Goal: Information Seeking & Learning: Learn about a topic

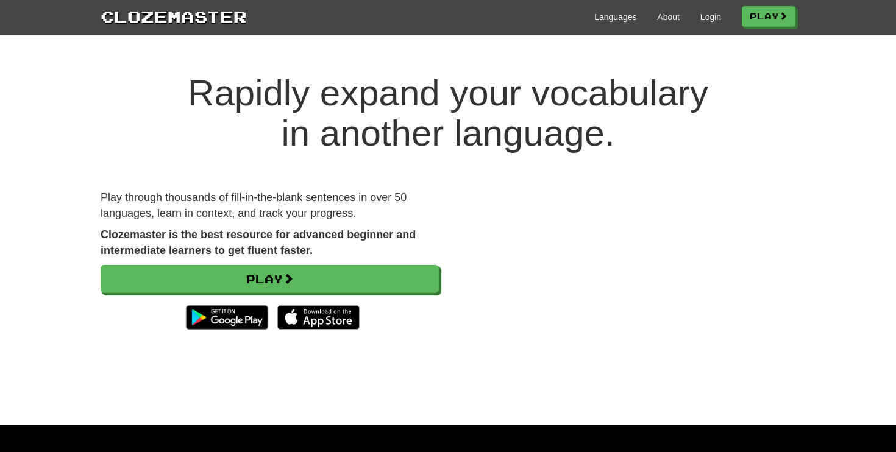
click at [716, 14] on div "Languages About Login Play" at bounding box center [521, 16] width 549 height 23
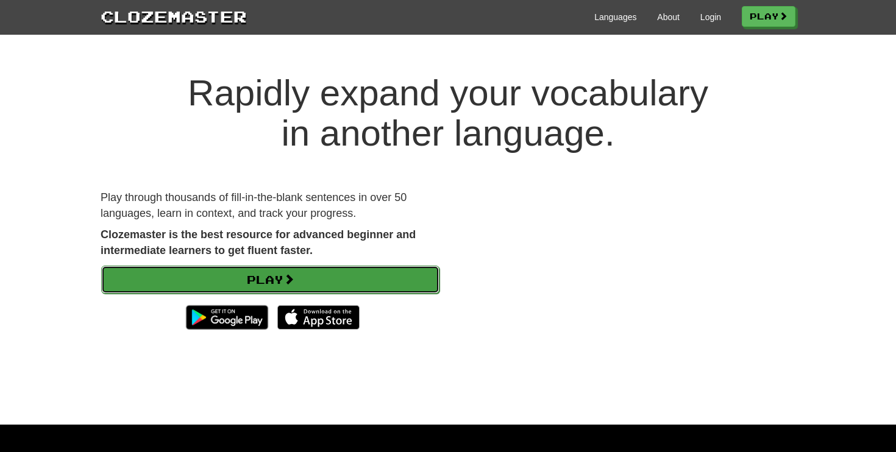
click at [400, 267] on link "Play" at bounding box center [270, 280] width 338 height 28
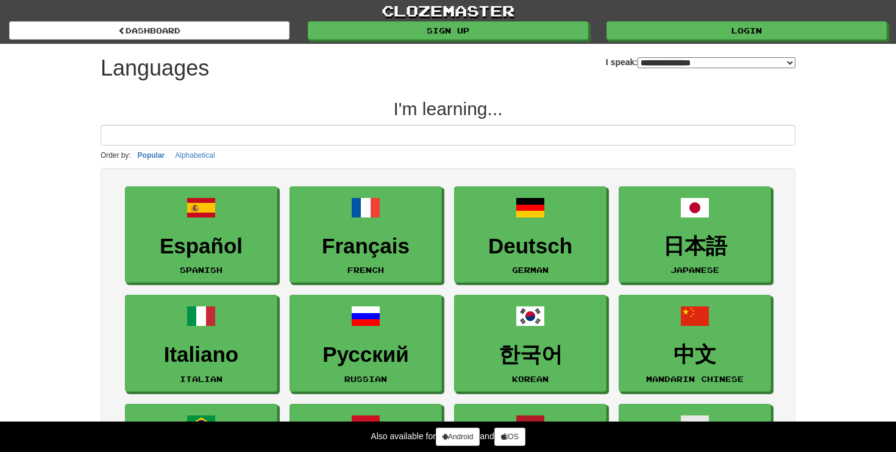
select select "*******"
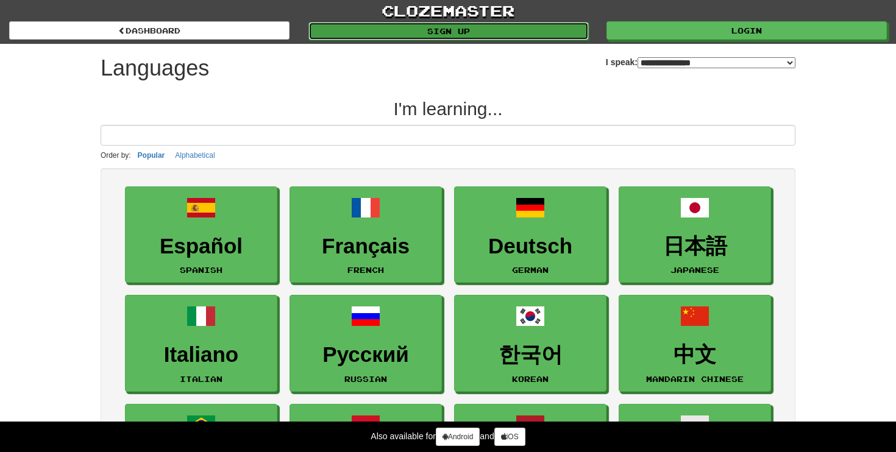
click at [548, 37] on link "Sign up" at bounding box center [448, 31] width 280 height 18
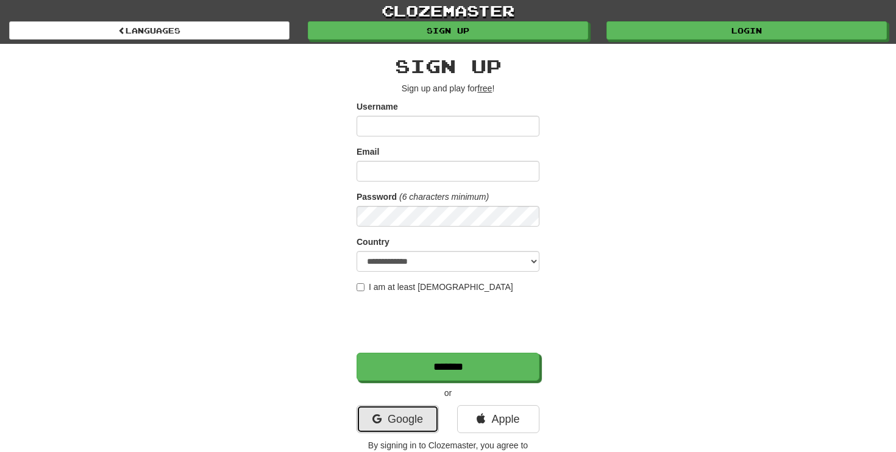
click at [411, 424] on link "Google" at bounding box center [398, 419] width 82 height 28
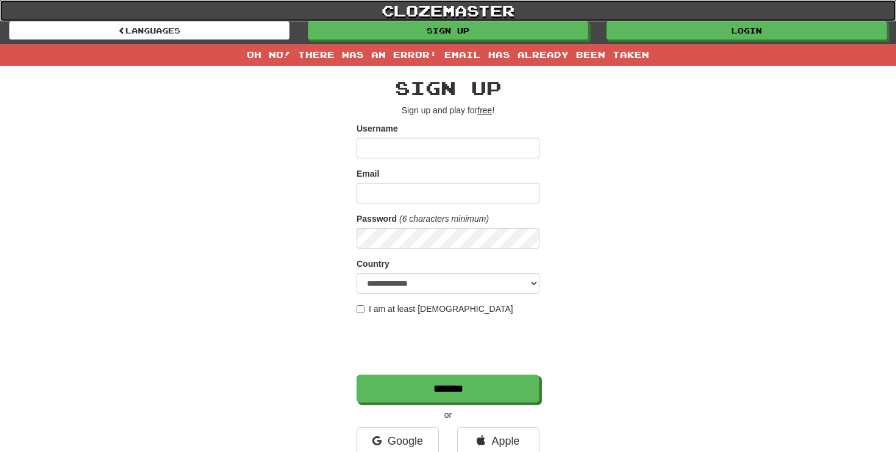
click at [719, 20] on link "clozemaster" at bounding box center [448, 10] width 896 height 21
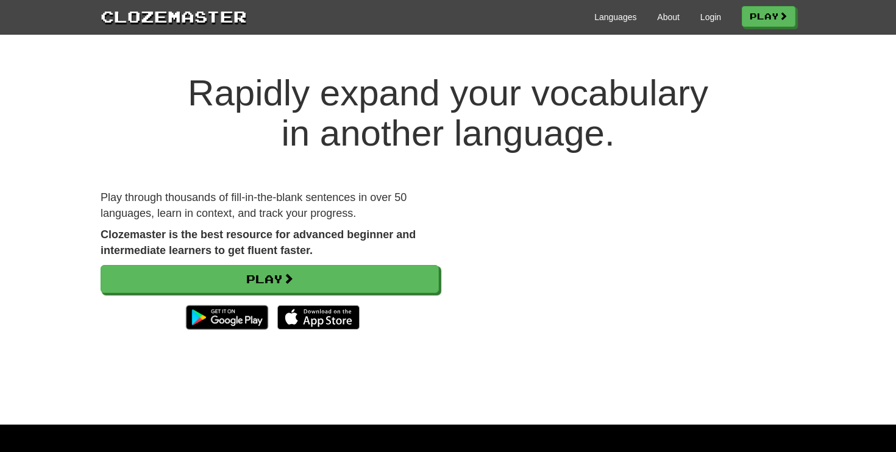
click at [711, 24] on div "Languages About Login Play" at bounding box center [521, 16] width 549 height 23
click at [710, 22] on link "Login" at bounding box center [710, 17] width 21 height 12
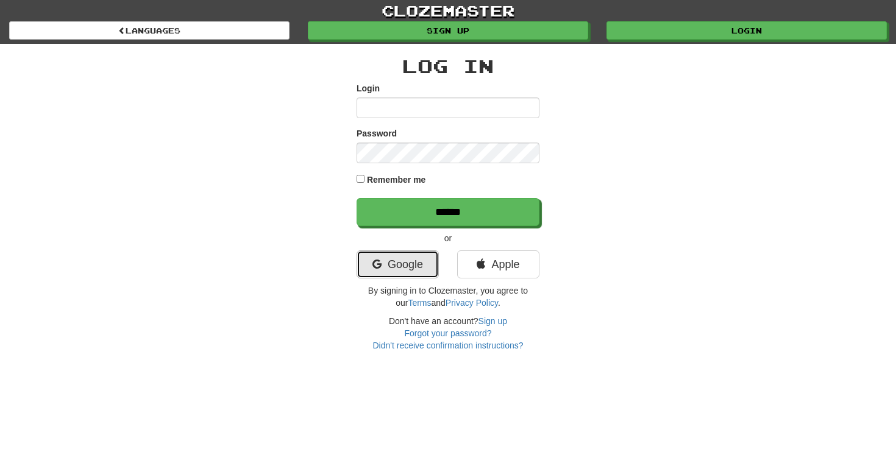
click at [398, 259] on link "Google" at bounding box center [398, 264] width 82 height 28
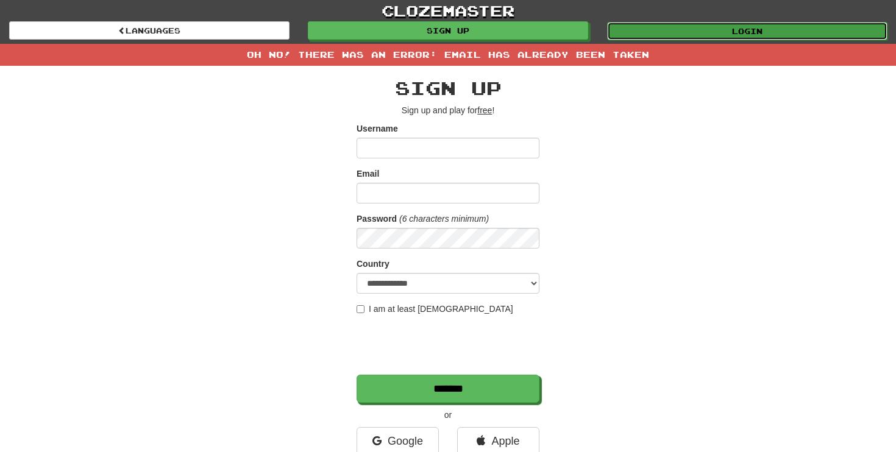
click at [795, 23] on link "Login" at bounding box center [747, 31] width 280 height 18
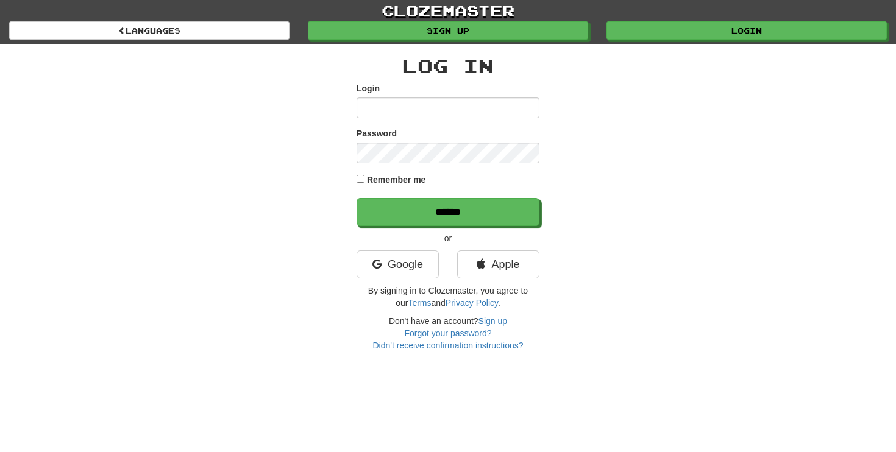
click at [364, 176] on div "Remember me" at bounding box center [448, 180] width 183 height 16
click at [362, 183] on div "Remember me" at bounding box center [448, 180] width 183 height 16
click at [385, 261] on link "Google" at bounding box center [398, 264] width 82 height 28
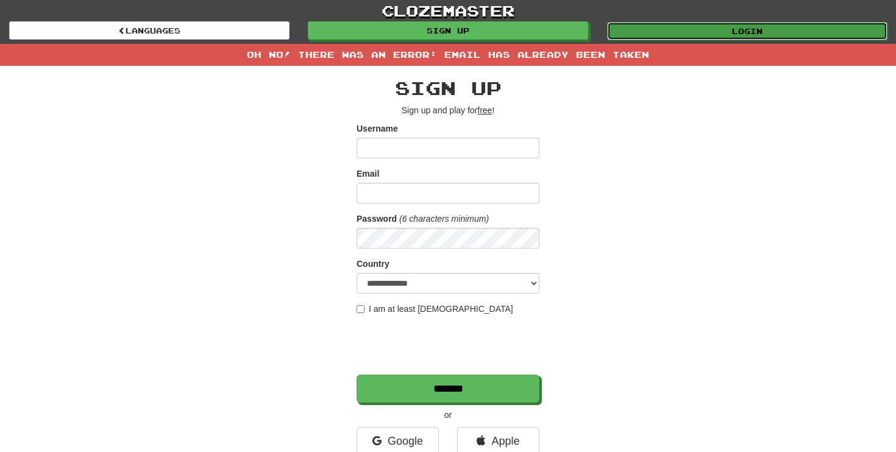
click at [661, 35] on link "Login" at bounding box center [747, 31] width 280 height 18
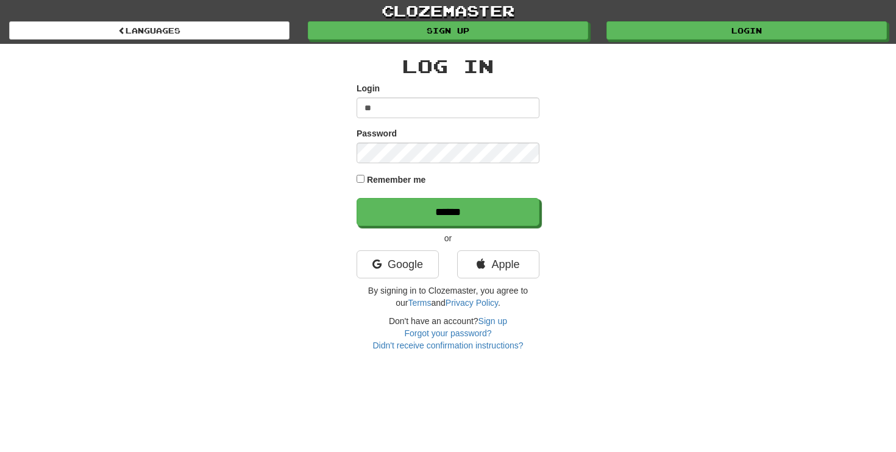
type input "*"
click at [452, 105] on input "**********" at bounding box center [448, 108] width 183 height 21
type input "**********"
click at [424, 142] on div "Password" at bounding box center [448, 145] width 183 height 36
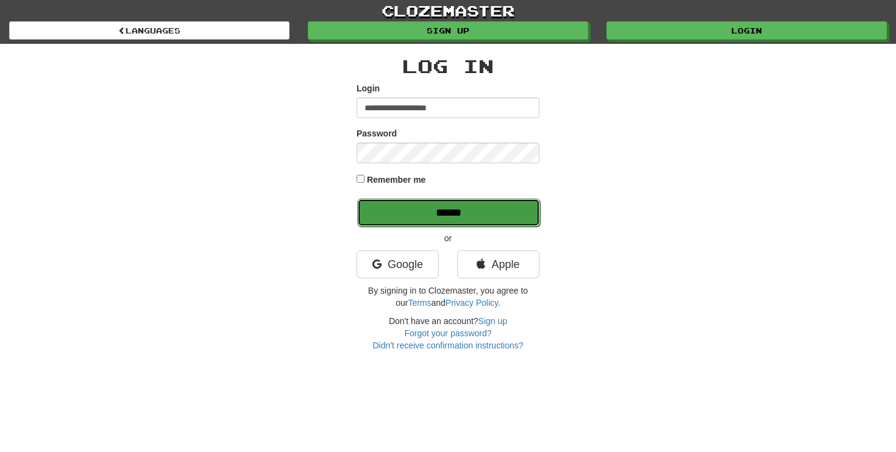
click at [383, 201] on input "******" at bounding box center [448, 213] width 183 height 28
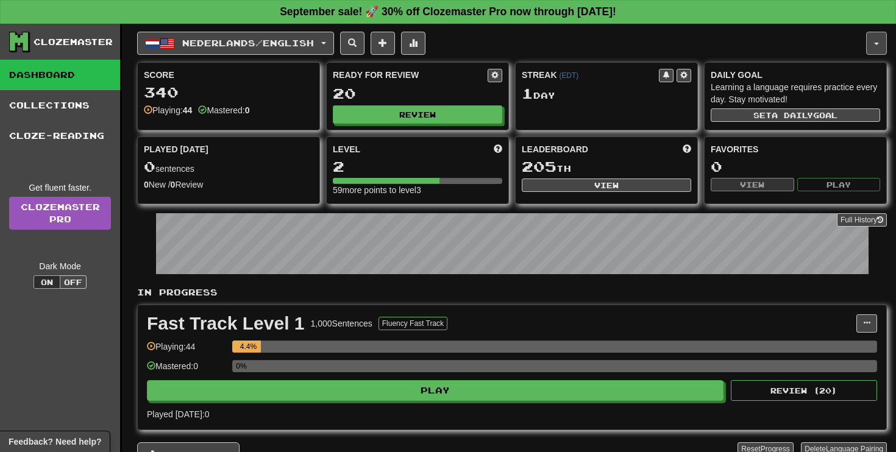
click at [874, 34] on button "button" at bounding box center [876, 43] width 21 height 23
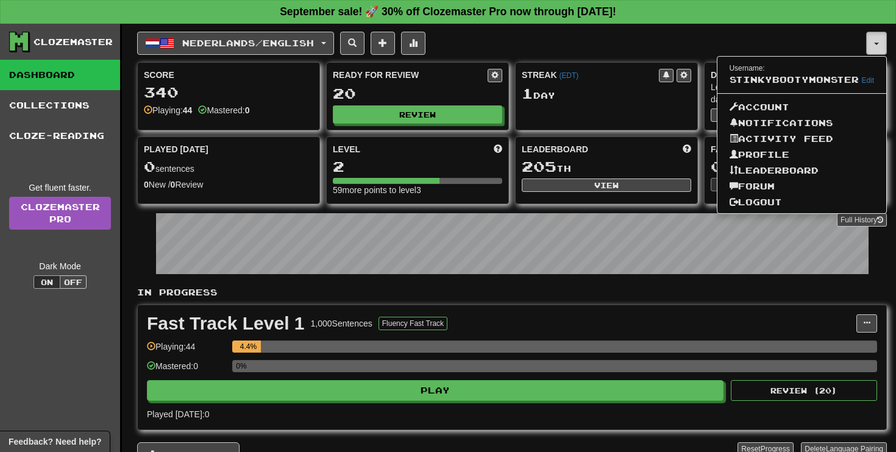
click at [874, 34] on button "button" at bounding box center [876, 43] width 21 height 23
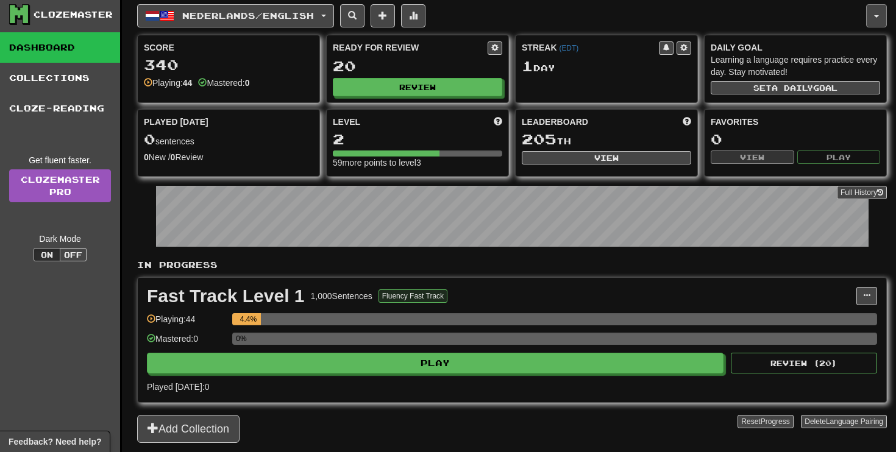
scroll to position [26, 0]
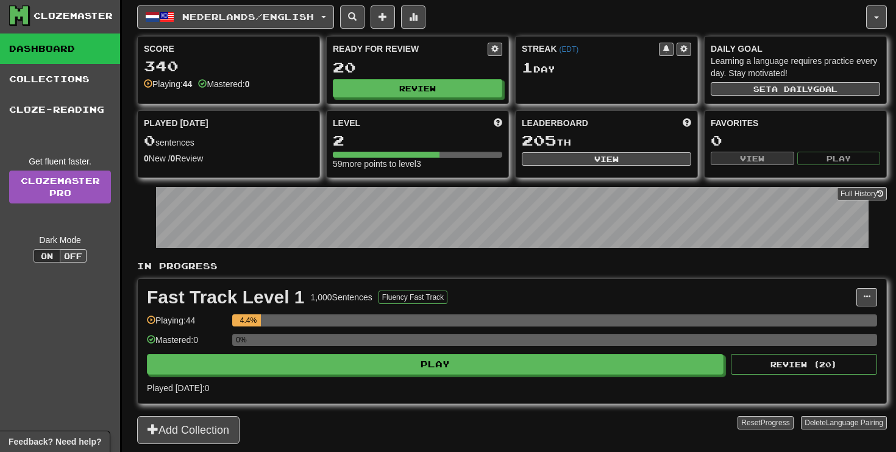
click at [458, 375] on div "Fast Track Level 1 1,000 Sentences Fluency Fast Track Manage Sentences Unpin fr…" at bounding box center [512, 341] width 748 height 124
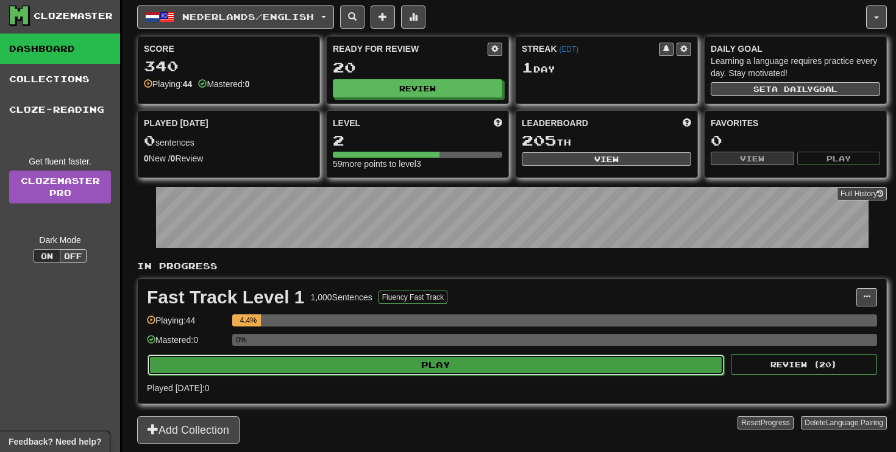
click at [458, 364] on button "Play" at bounding box center [435, 365] width 577 height 21
select select "**"
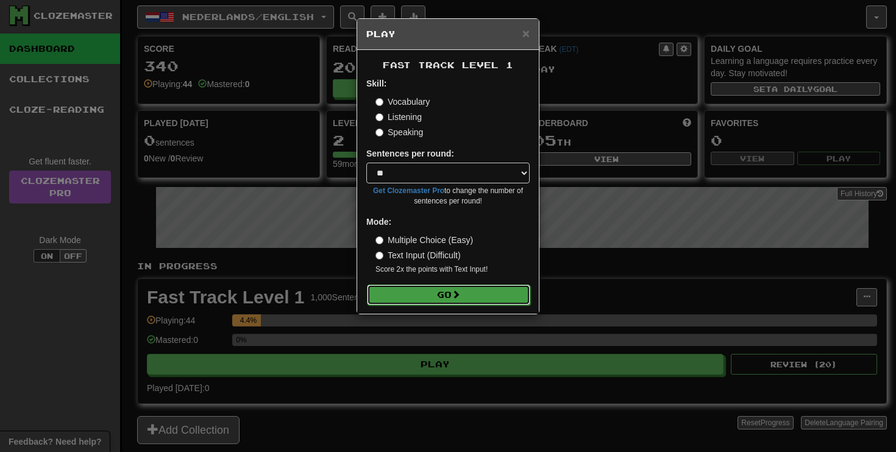
click at [427, 291] on button "Go" at bounding box center [448, 295] width 163 height 21
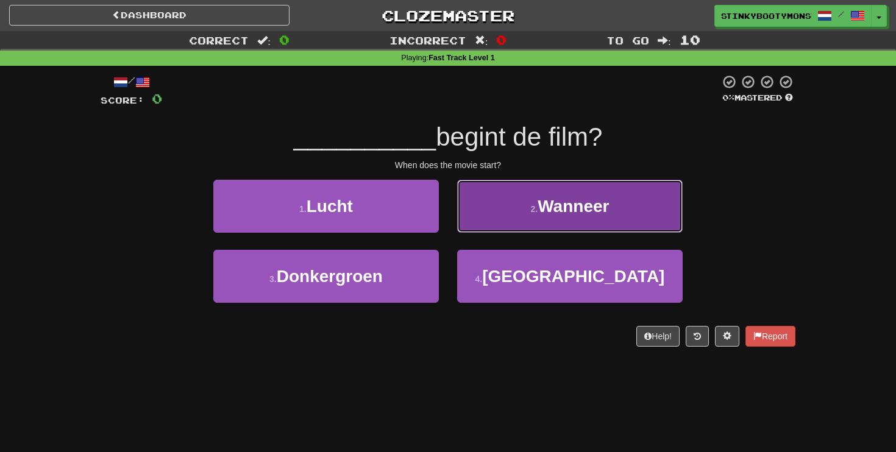
click at [540, 205] on span "Wanneer" at bounding box center [573, 206] width 71 height 19
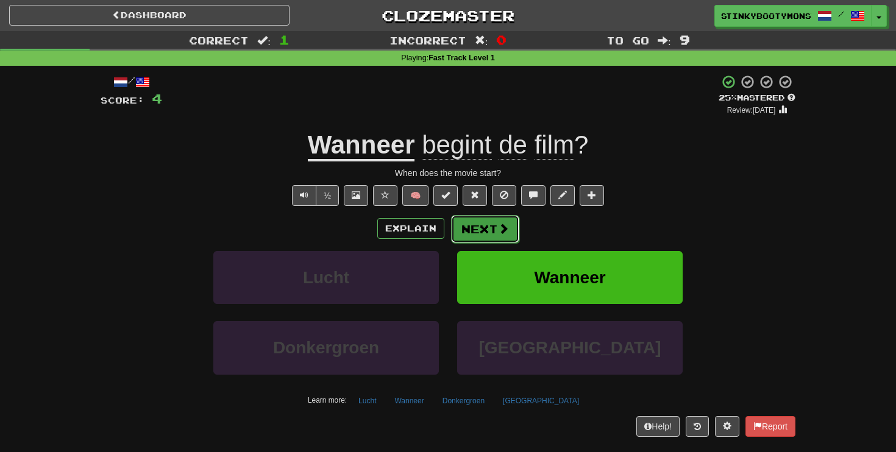
click at [493, 229] on button "Next" at bounding box center [485, 229] width 68 height 28
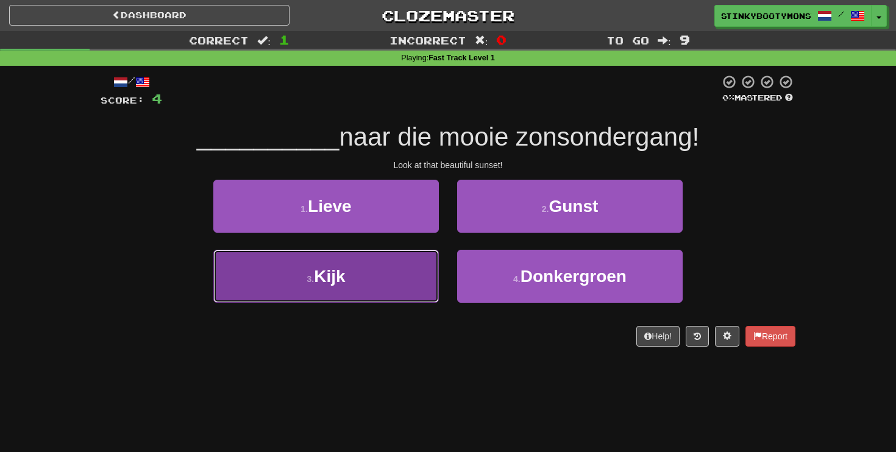
click at [371, 284] on button "3 . [GEOGRAPHIC_DATA]" at bounding box center [326, 276] width 226 height 53
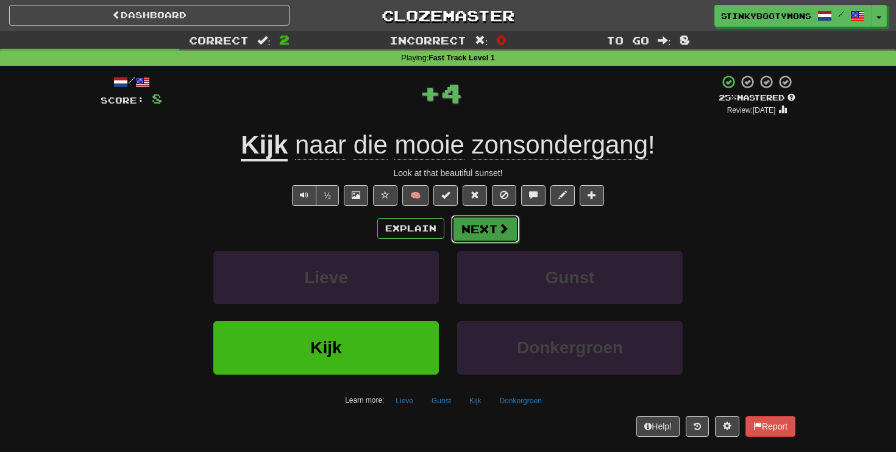
click at [484, 225] on button "Next" at bounding box center [485, 229] width 68 height 28
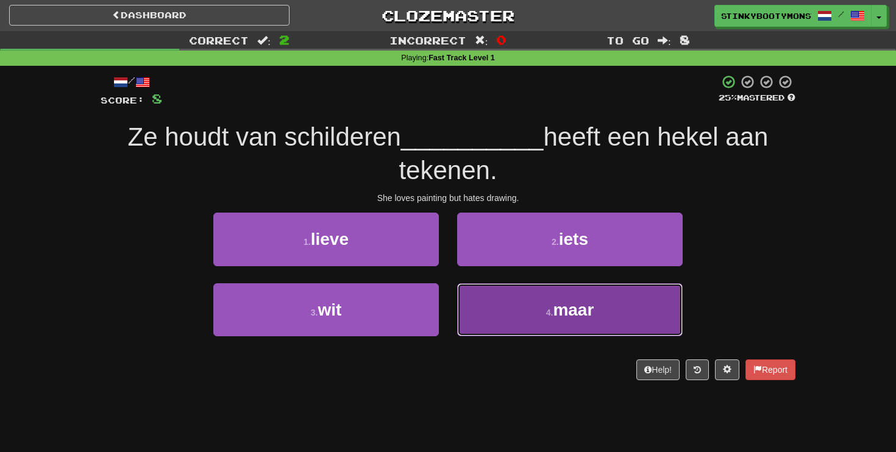
click at [574, 318] on span "maar" at bounding box center [573, 309] width 41 height 19
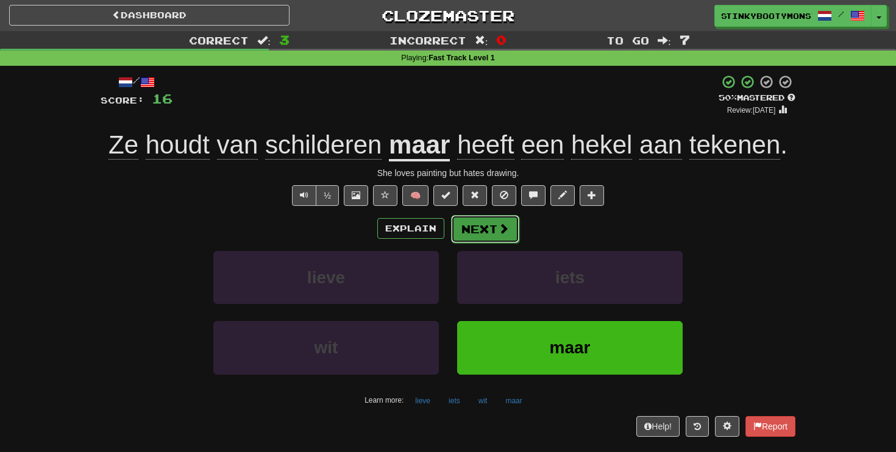
click at [502, 230] on span at bounding box center [503, 228] width 11 height 11
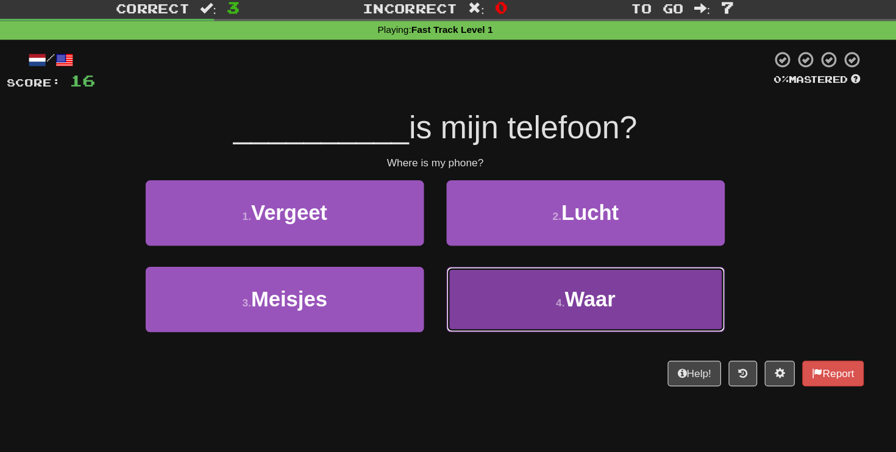
click at [515, 277] on button "4 . Waar" at bounding box center [570, 276] width 226 height 53
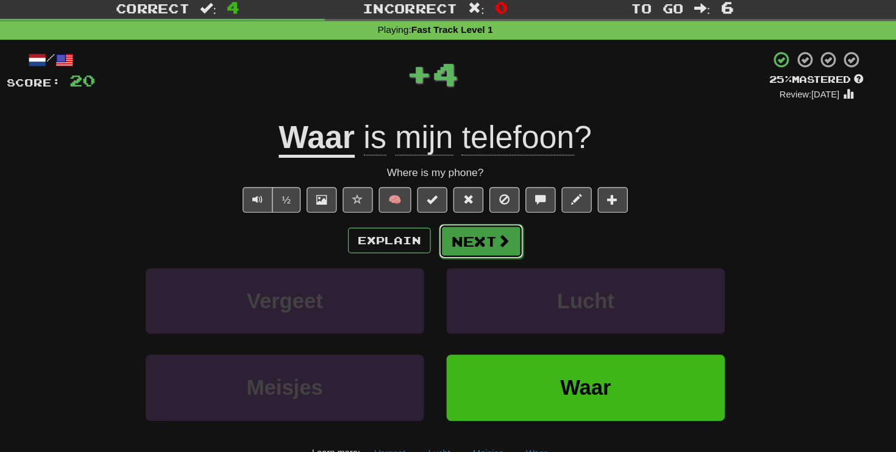
click at [510, 229] on button "Next" at bounding box center [485, 229] width 68 height 28
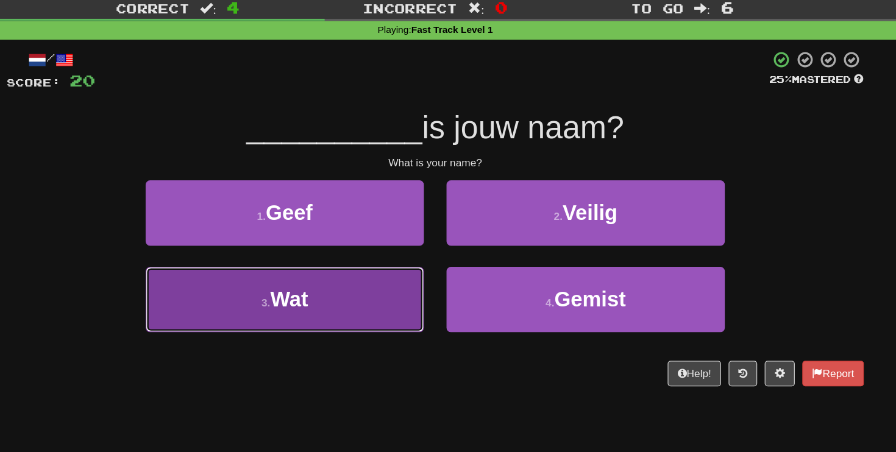
click at [428, 263] on button "3 . Wat" at bounding box center [326, 276] width 226 height 53
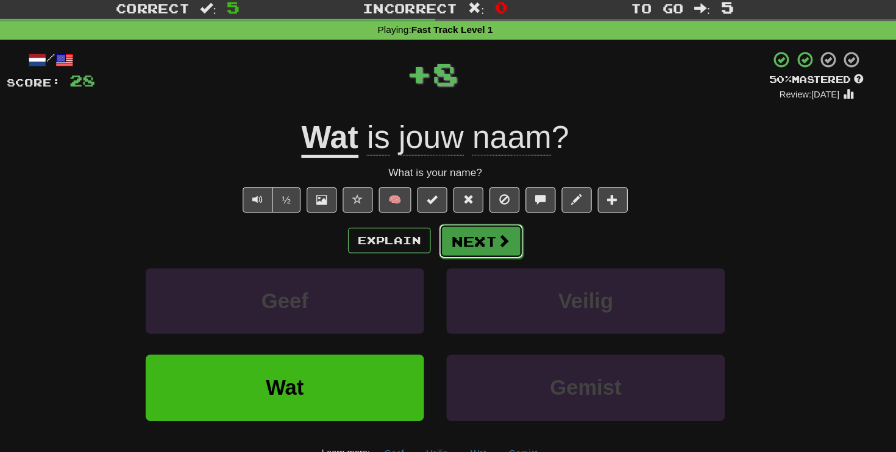
click at [503, 221] on button "Next" at bounding box center [485, 229] width 68 height 28
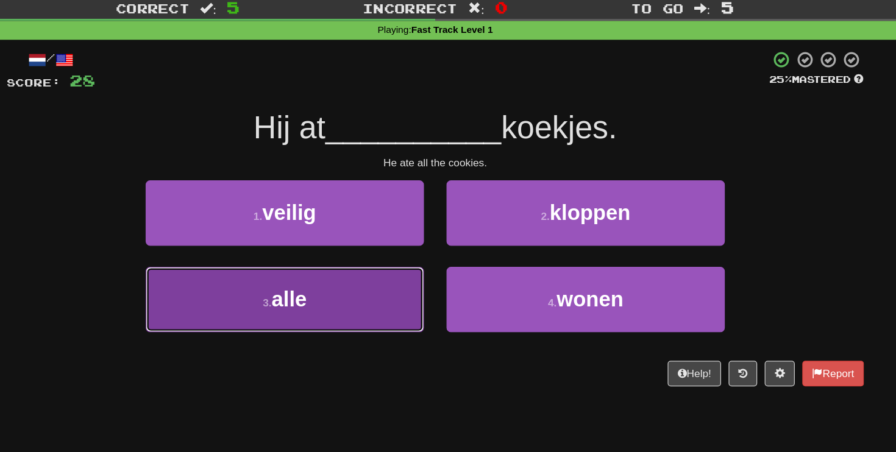
click at [397, 272] on button "3 . alle" at bounding box center [326, 276] width 226 height 53
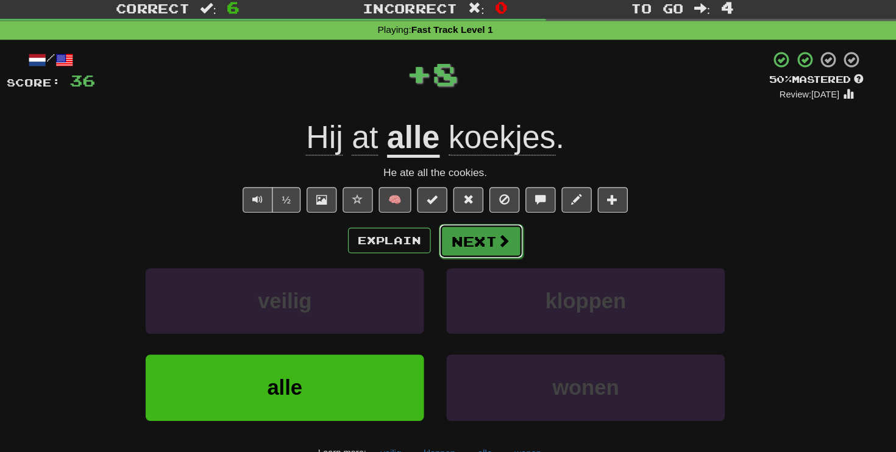
click at [502, 229] on span at bounding box center [503, 228] width 11 height 11
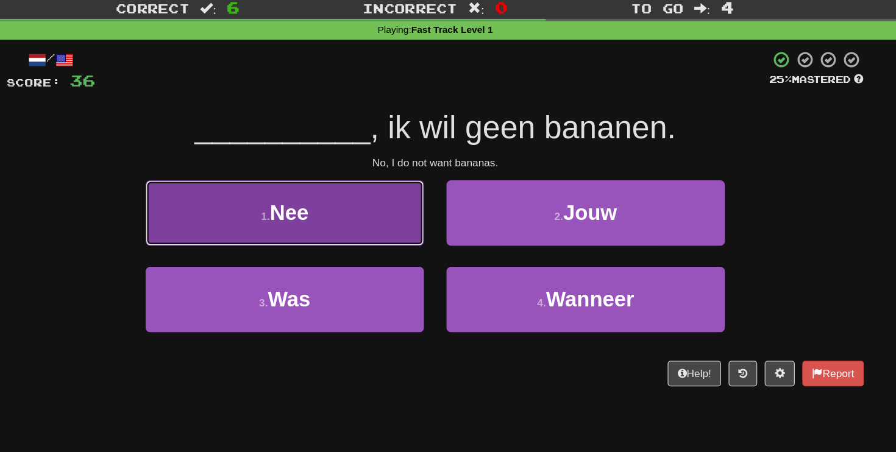
click at [385, 203] on button "1 . Nee" at bounding box center [326, 206] width 226 height 53
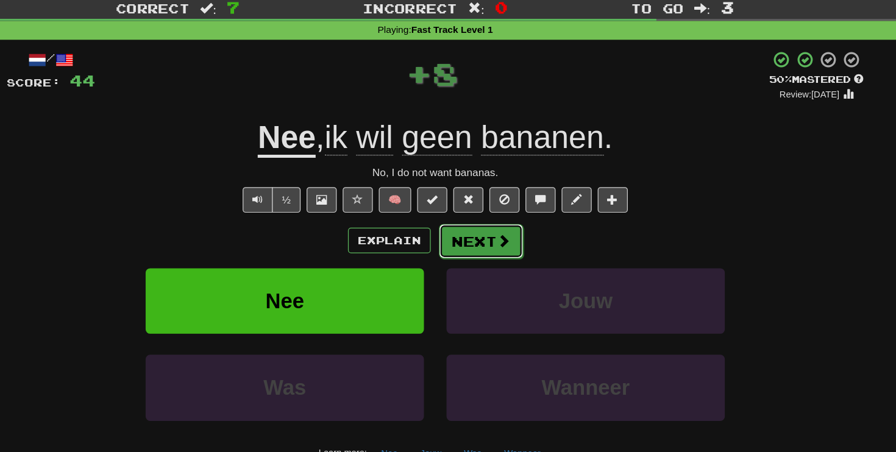
click at [479, 222] on button "Next" at bounding box center [485, 229] width 68 height 28
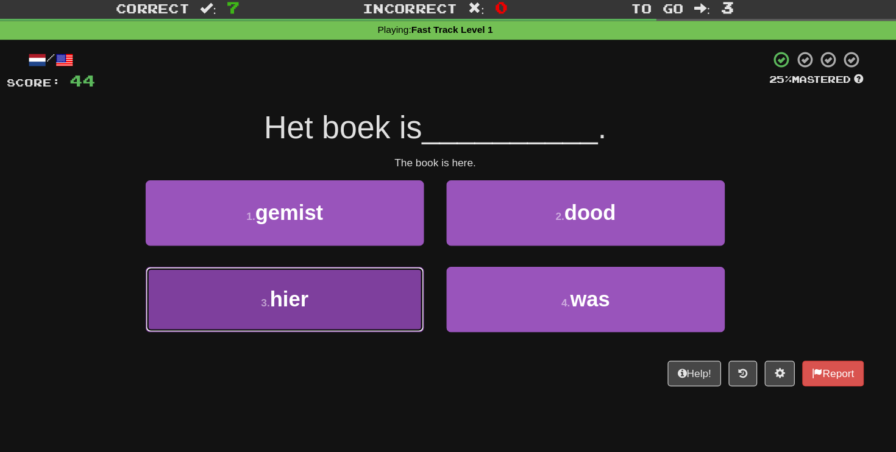
click at [403, 269] on button "3 . hier" at bounding box center [326, 276] width 226 height 53
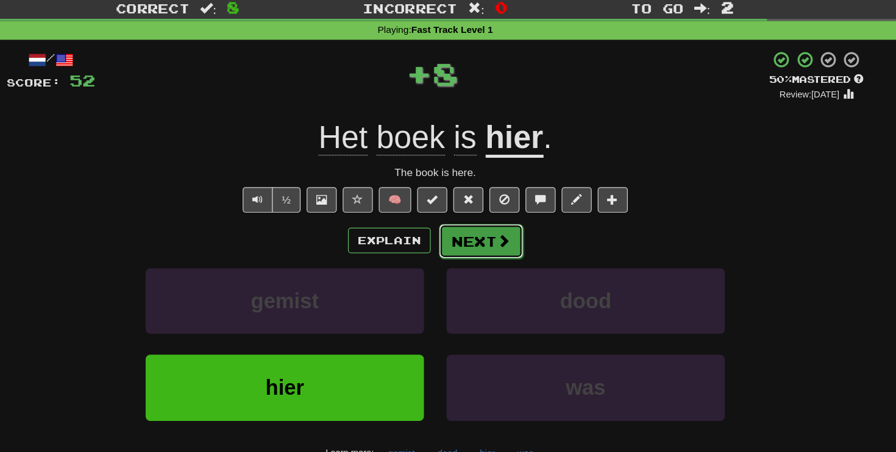
click at [503, 227] on span at bounding box center [503, 228] width 11 height 11
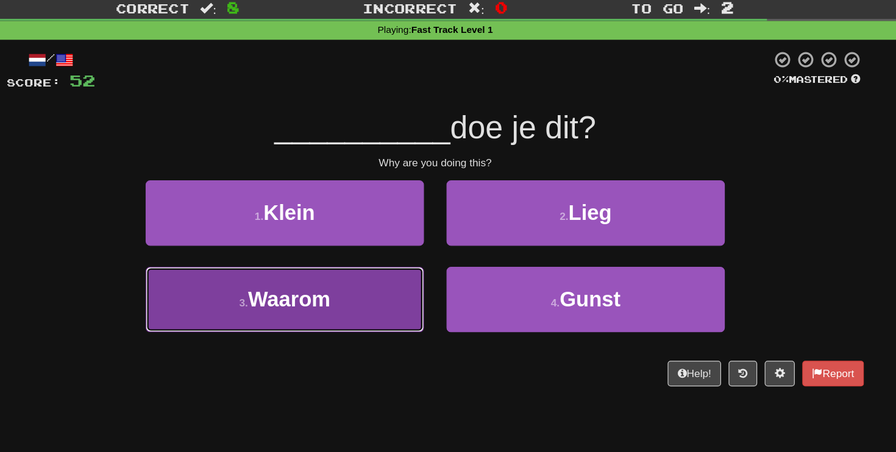
click at [380, 286] on button "3 . Waarom" at bounding box center [326, 276] width 226 height 53
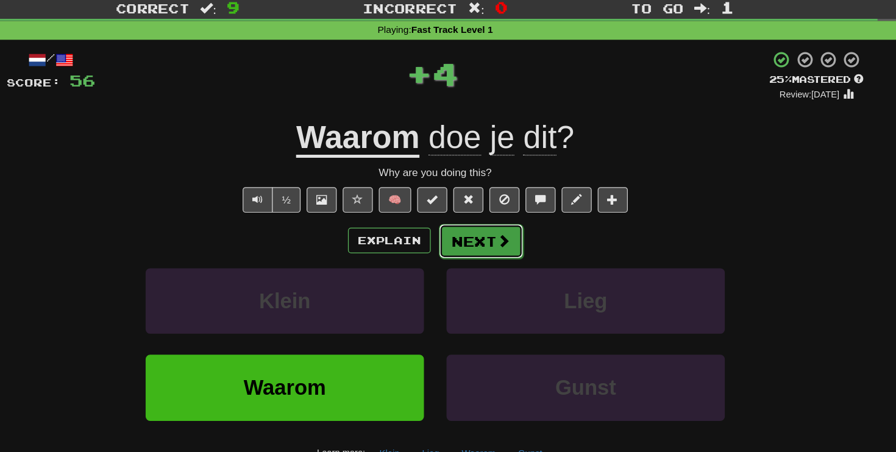
click at [509, 230] on button "Next" at bounding box center [485, 229] width 68 height 28
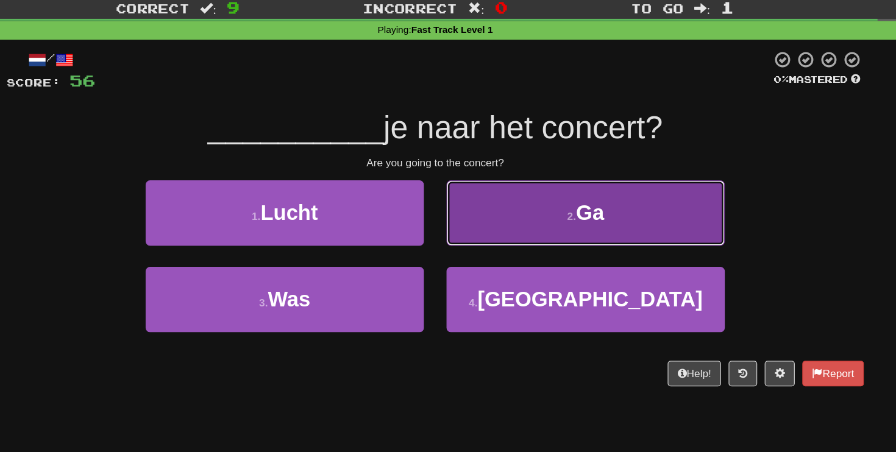
click at [535, 189] on button "2 . Ga" at bounding box center [570, 206] width 226 height 53
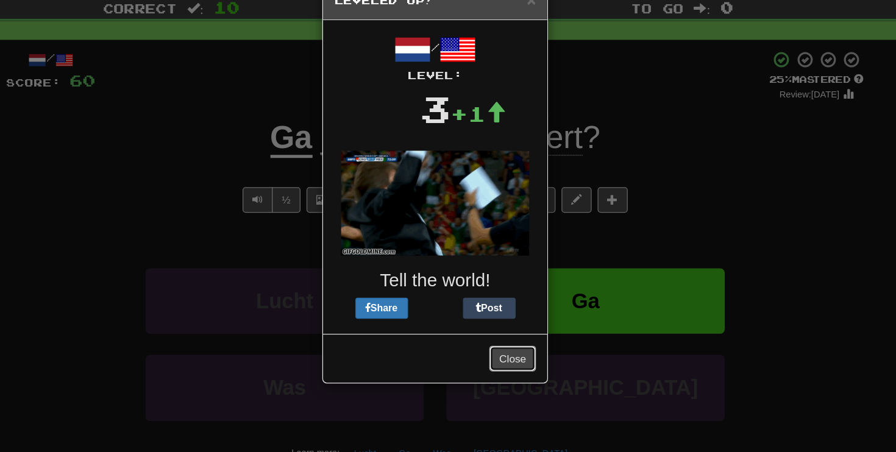
click at [522, 334] on button "Close" at bounding box center [511, 324] width 38 height 21
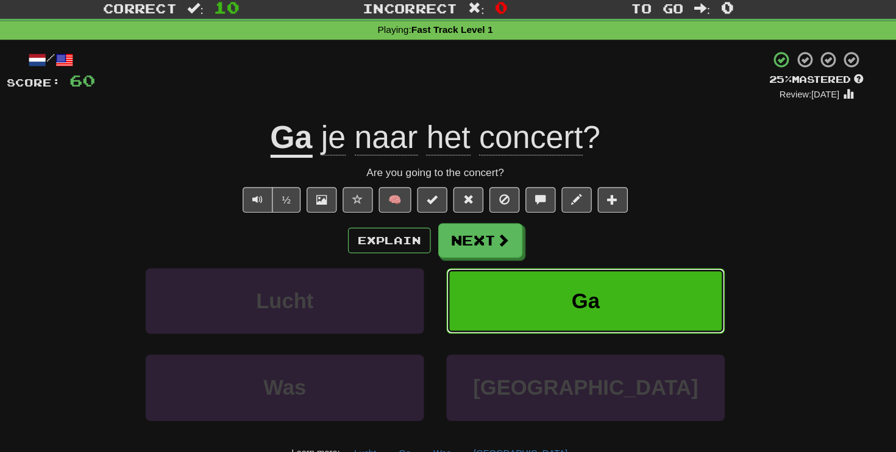
click at [565, 283] on span "Ga" at bounding box center [569, 277] width 23 height 19
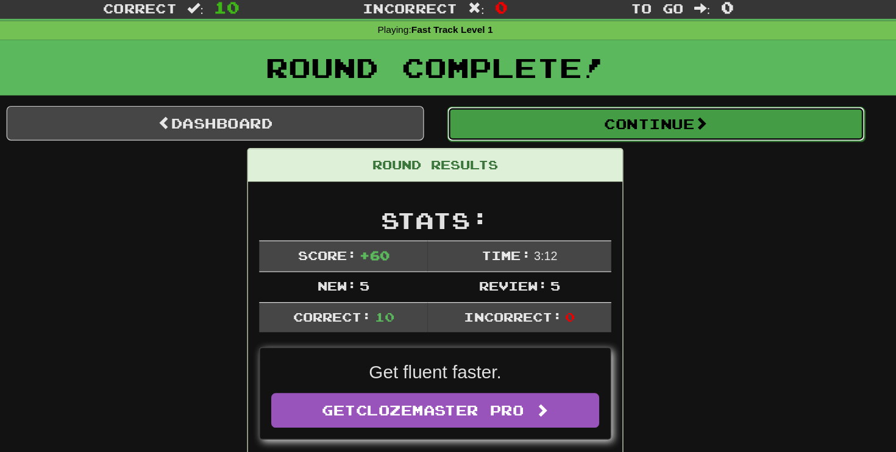
click at [583, 138] on button "Continue" at bounding box center [627, 134] width 338 height 28
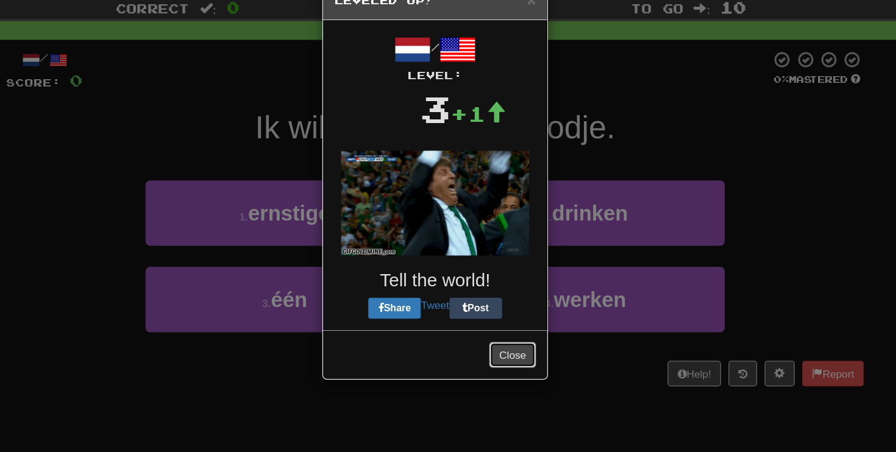
click at [514, 321] on button "Close" at bounding box center [511, 321] width 38 height 21
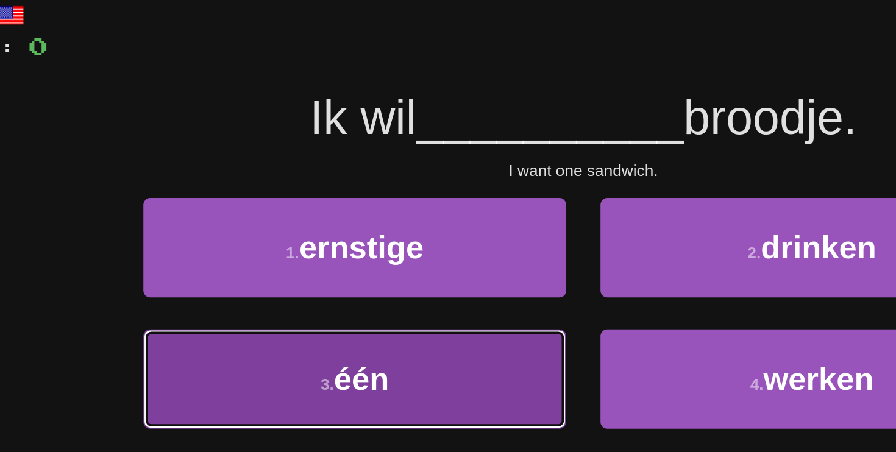
click at [355, 275] on button "3 . één" at bounding box center [326, 276] width 226 height 53
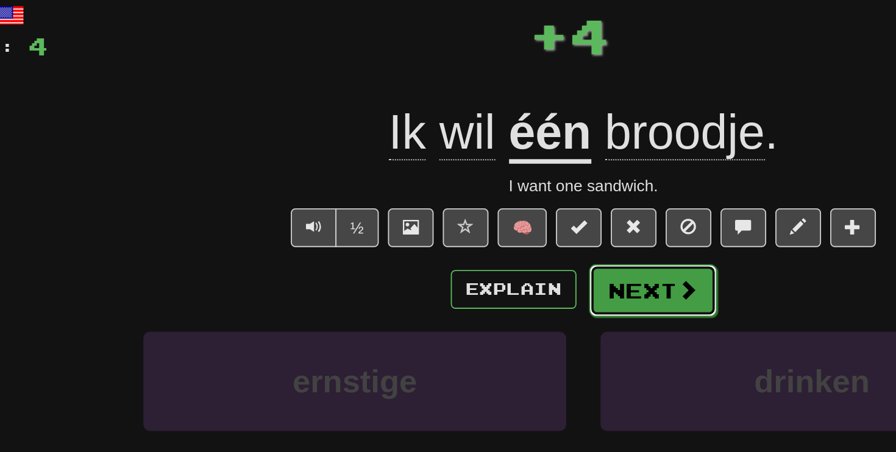
click at [494, 236] on button "Next" at bounding box center [485, 229] width 68 height 28
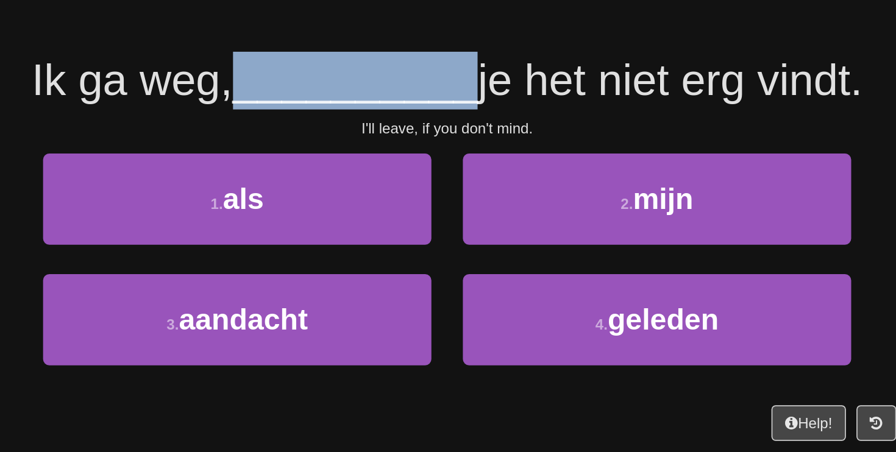
drag, startPoint x: 330, startPoint y: 144, endPoint x: 460, endPoint y: 145, distance: 130.4
click at [460, 145] on div "Ik ga weg, __________ je het niet erg vindt." at bounding box center [448, 138] width 695 height 34
click at [455, 145] on span "__________" at bounding box center [395, 137] width 143 height 29
drag, startPoint x: 341, startPoint y: 145, endPoint x: 456, endPoint y: 152, distance: 115.4
click at [456, 152] on div "Ik ga weg, __________ je het niet erg vindt." at bounding box center [448, 138] width 695 height 34
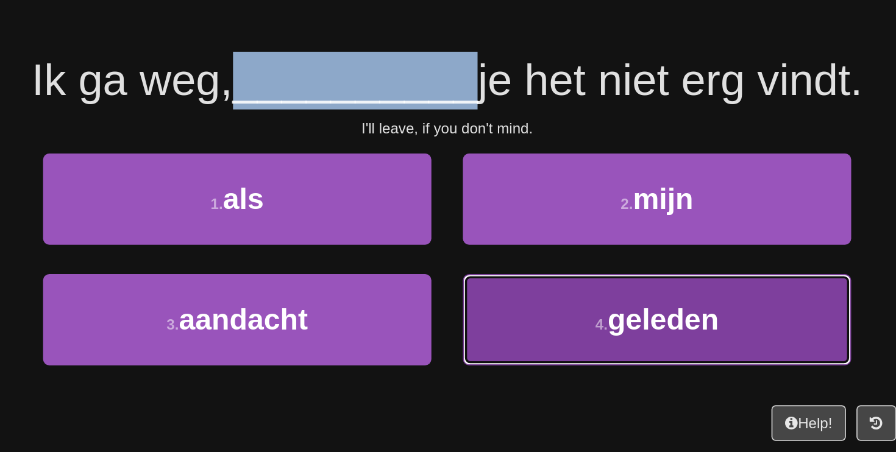
click at [551, 261] on button "4 . geleden" at bounding box center [570, 276] width 226 height 53
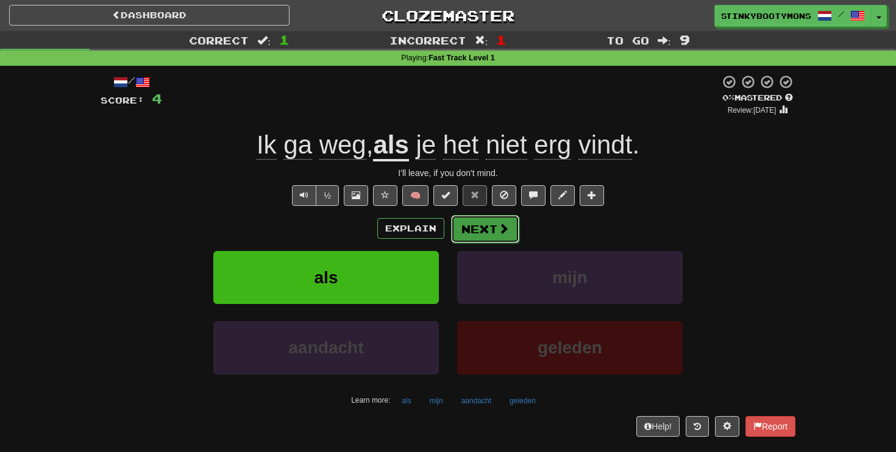
click at [487, 232] on button "Next" at bounding box center [485, 229] width 68 height 28
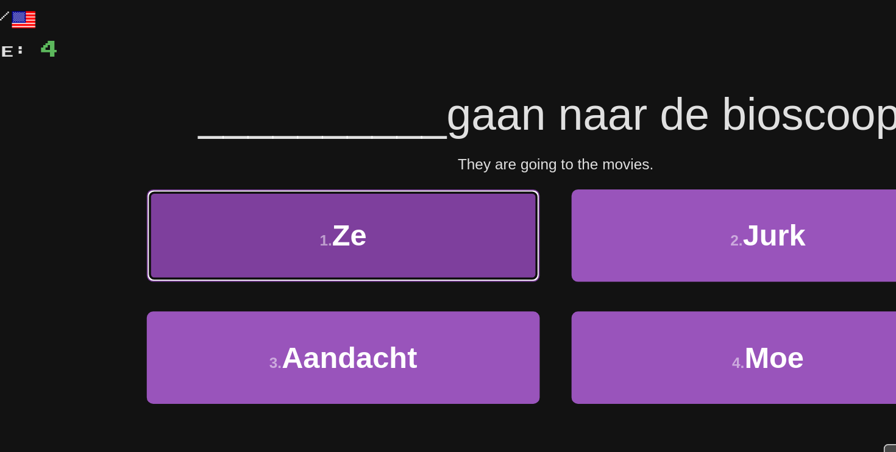
click at [353, 183] on button "1 . Ze" at bounding box center [326, 206] width 226 height 53
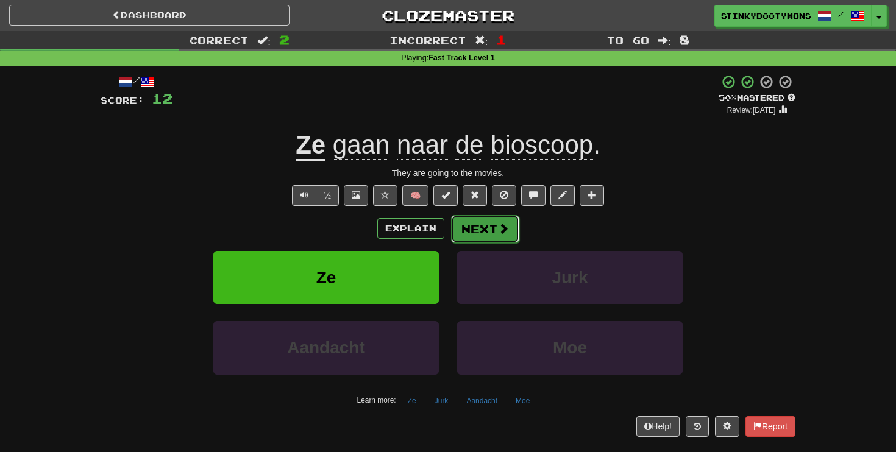
click at [491, 235] on button "Next" at bounding box center [485, 229] width 68 height 28
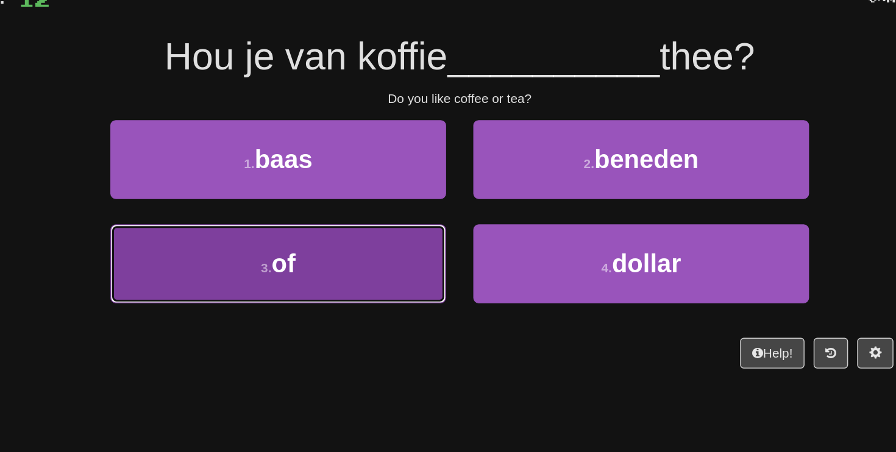
click at [399, 268] on button "3 . of" at bounding box center [326, 276] width 226 height 53
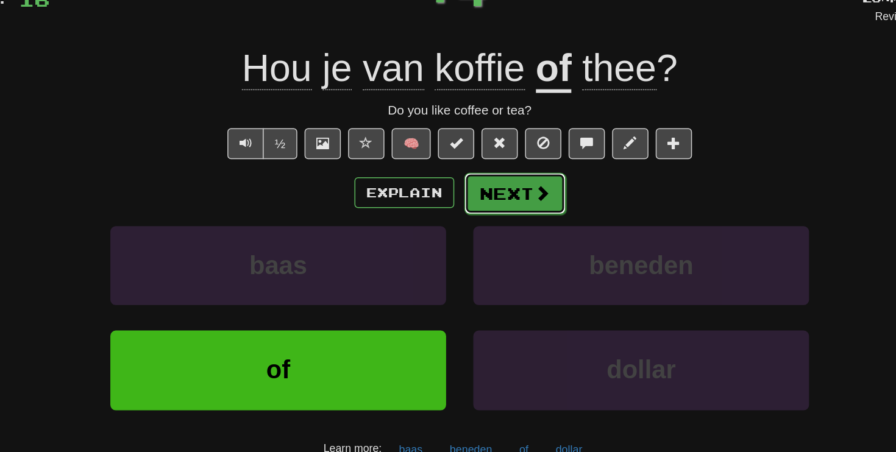
click at [498, 227] on span at bounding box center [503, 228] width 11 height 11
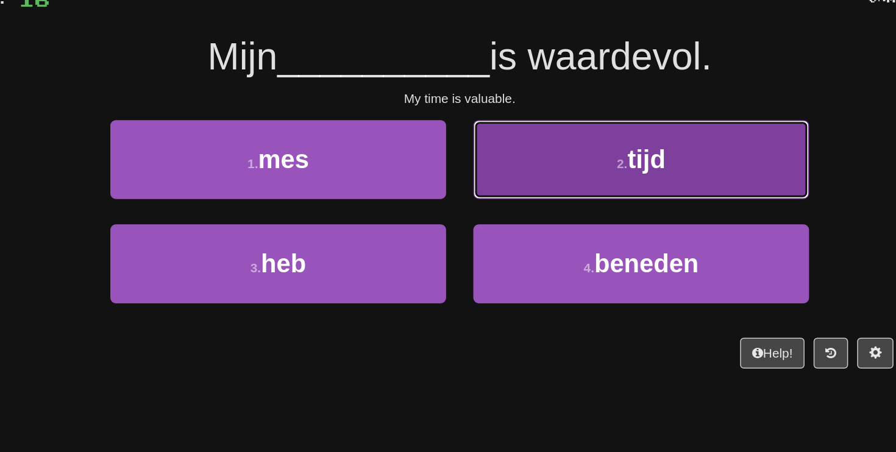
click at [500, 216] on button "2 . tijd" at bounding box center [570, 206] width 226 height 53
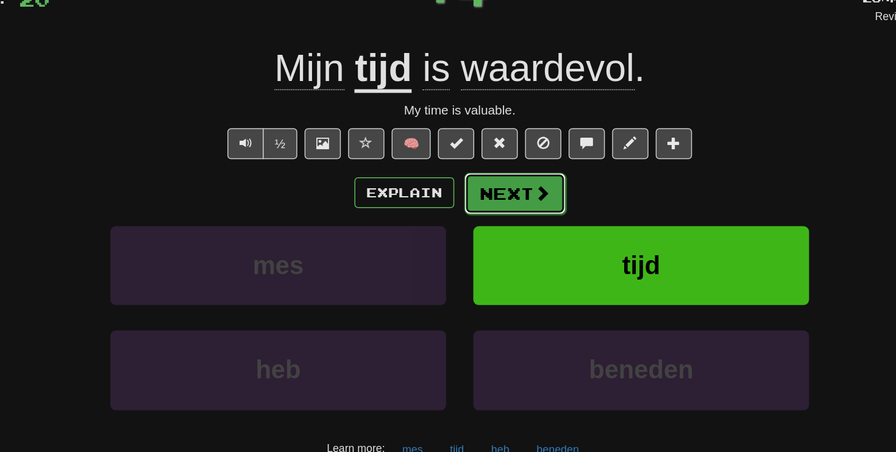
click at [479, 227] on button "Next" at bounding box center [485, 229] width 68 height 28
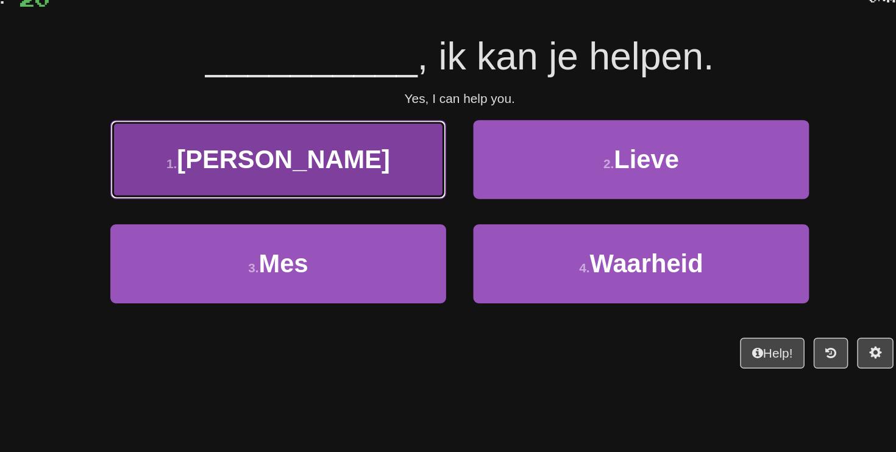
click at [430, 199] on button "1 . Ja" at bounding box center [326, 206] width 226 height 53
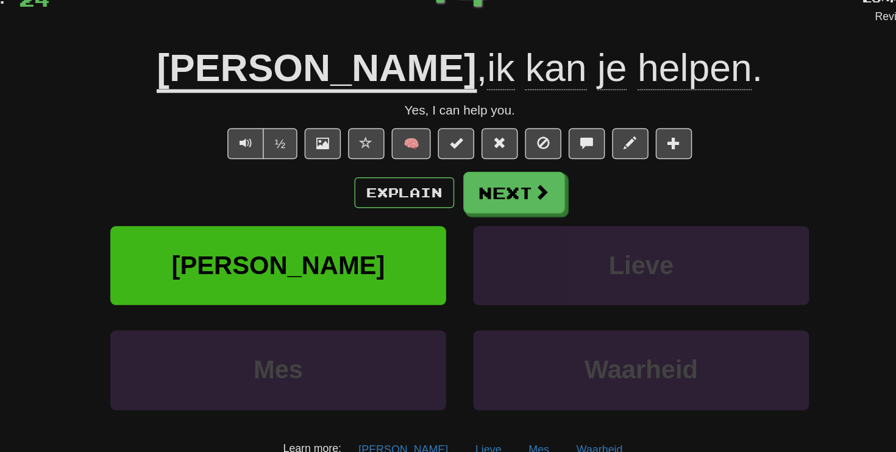
click at [517, 236] on div "Explain Next" at bounding box center [448, 229] width 695 height 28
click at [513, 233] on button "Next" at bounding box center [485, 229] width 68 height 28
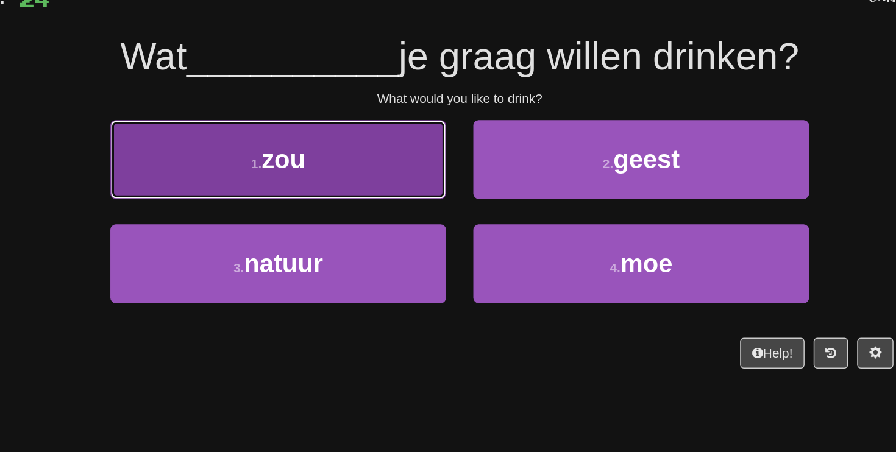
click at [402, 218] on button "1 . zou" at bounding box center [326, 206] width 226 height 53
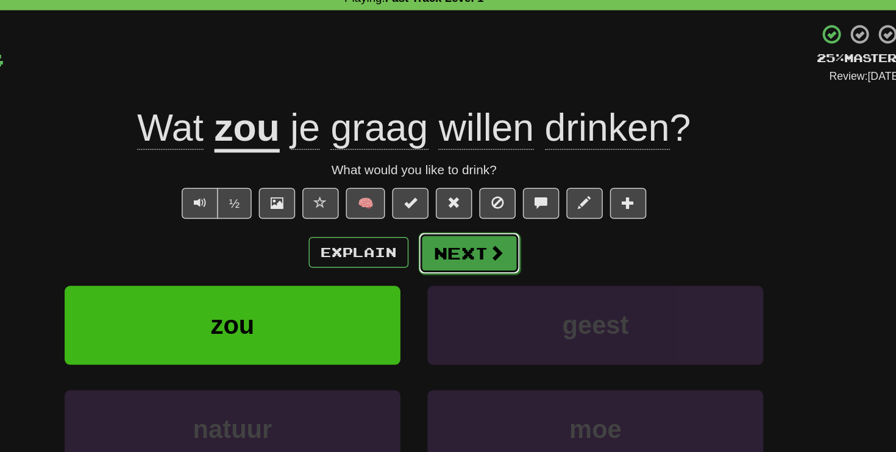
click at [500, 231] on span at bounding box center [503, 228] width 11 height 11
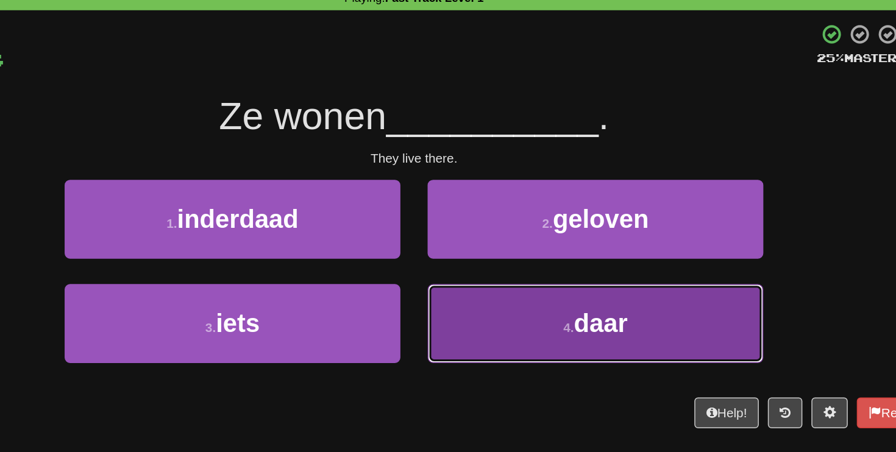
click at [532, 261] on button "4 . daar" at bounding box center [570, 276] width 226 height 53
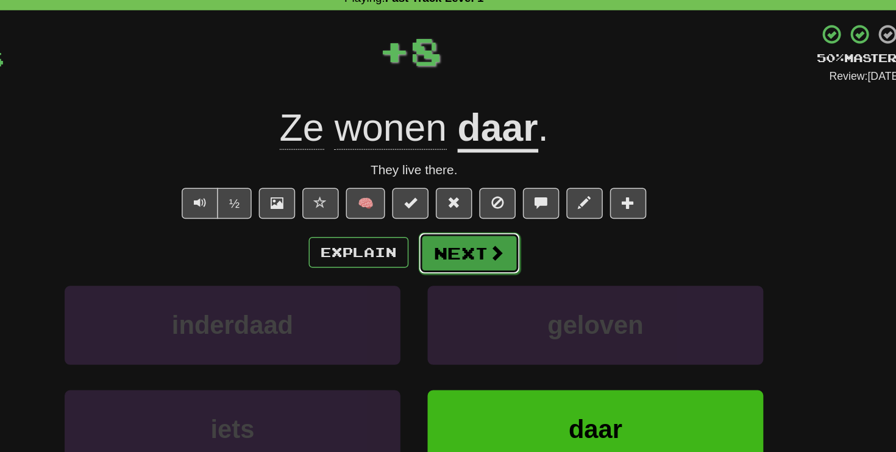
click at [486, 220] on button "Next" at bounding box center [485, 229] width 68 height 28
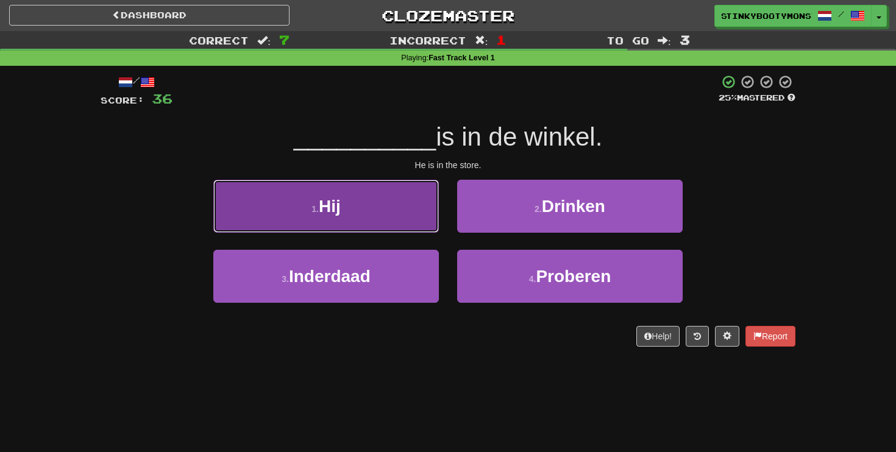
click at [421, 212] on button "1 . Hij" at bounding box center [326, 206] width 226 height 53
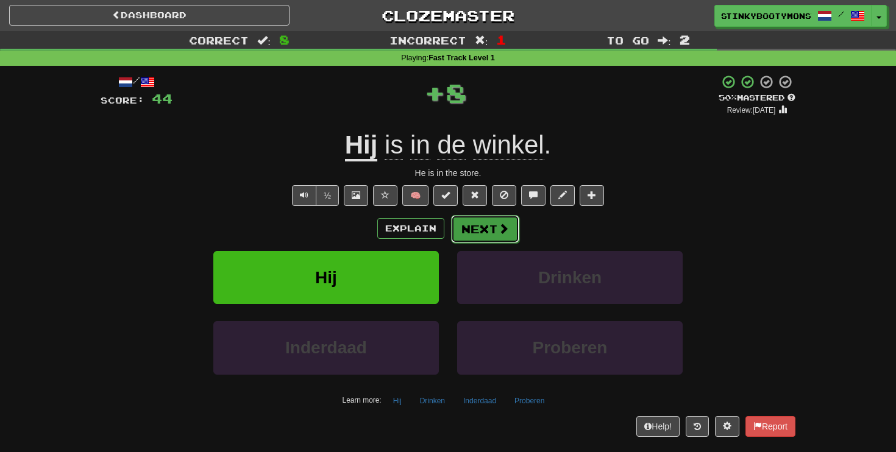
click at [498, 227] on span at bounding box center [503, 228] width 11 height 11
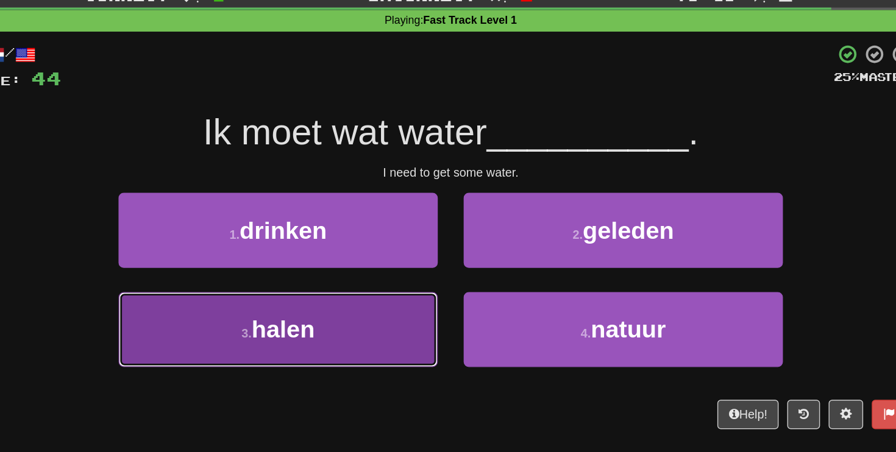
click at [372, 270] on button "3 . halen" at bounding box center [326, 276] width 226 height 53
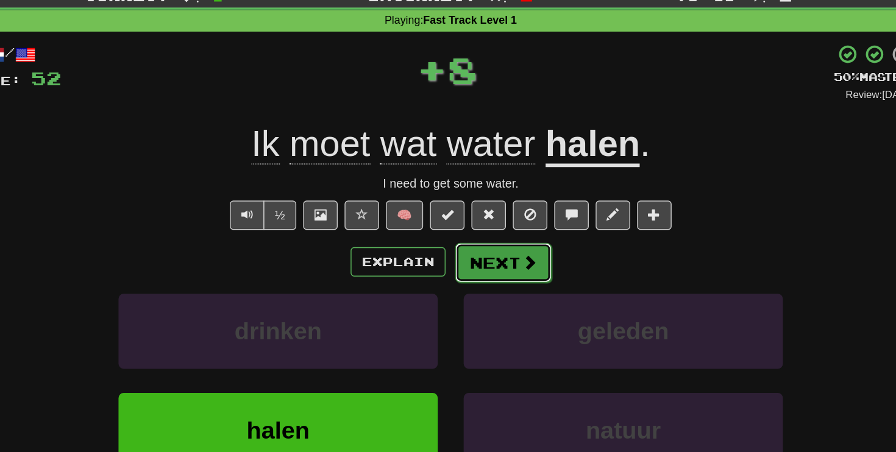
click at [489, 227] on button "Next" at bounding box center [485, 229] width 68 height 28
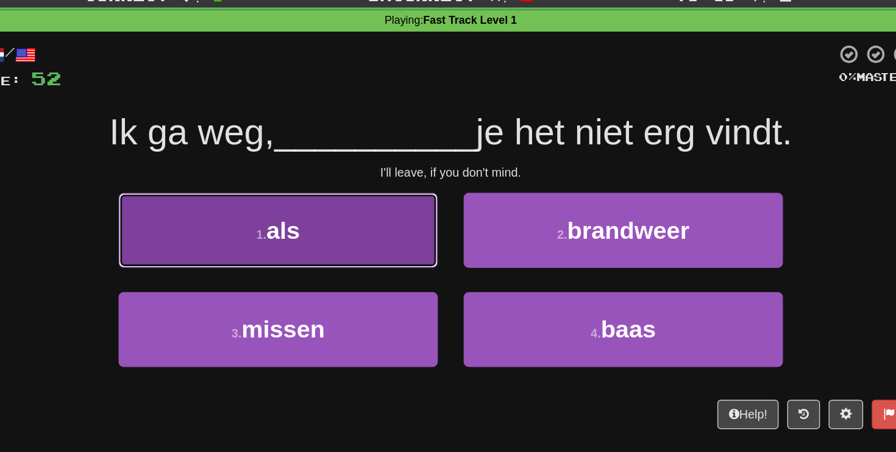
click at [410, 197] on button "1 . als" at bounding box center [326, 206] width 226 height 53
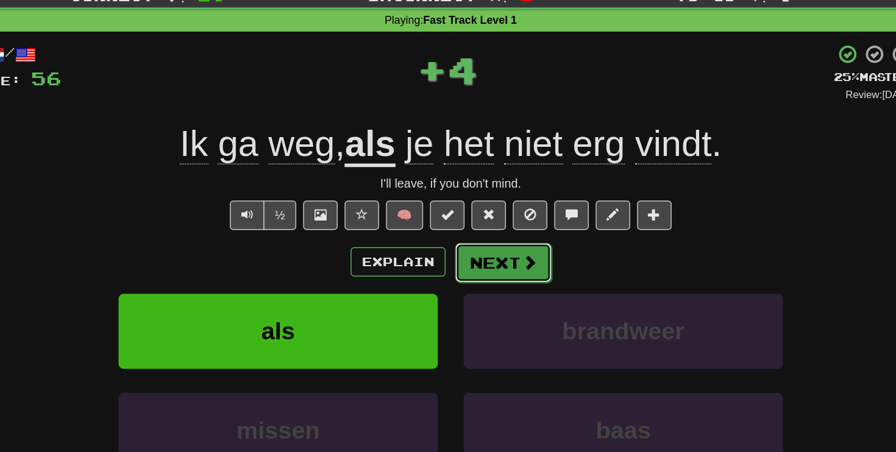
click at [483, 227] on button "Next" at bounding box center [485, 229] width 68 height 28
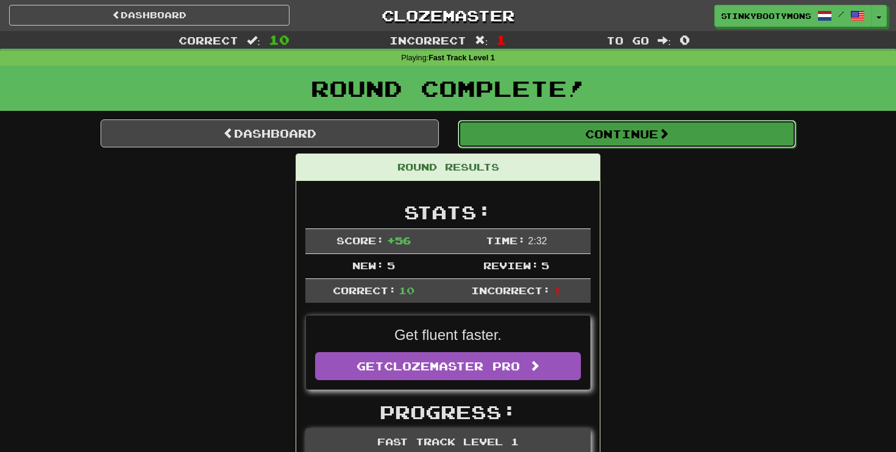
click at [607, 131] on button "Continue" at bounding box center [627, 134] width 338 height 28
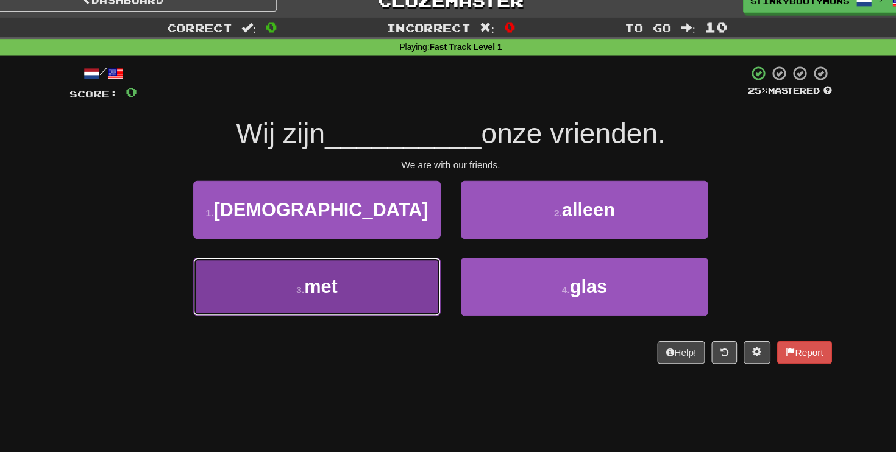
click at [419, 273] on button "3 . met" at bounding box center [326, 276] width 226 height 53
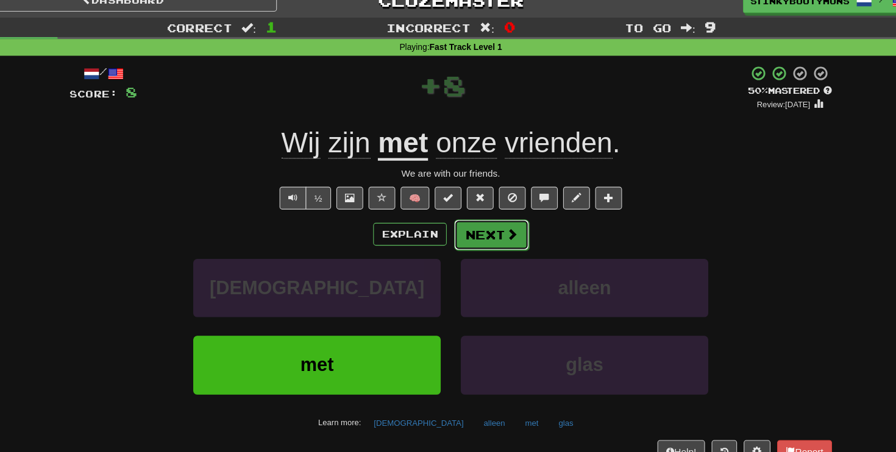
click at [494, 238] on button "Next" at bounding box center [485, 229] width 68 height 28
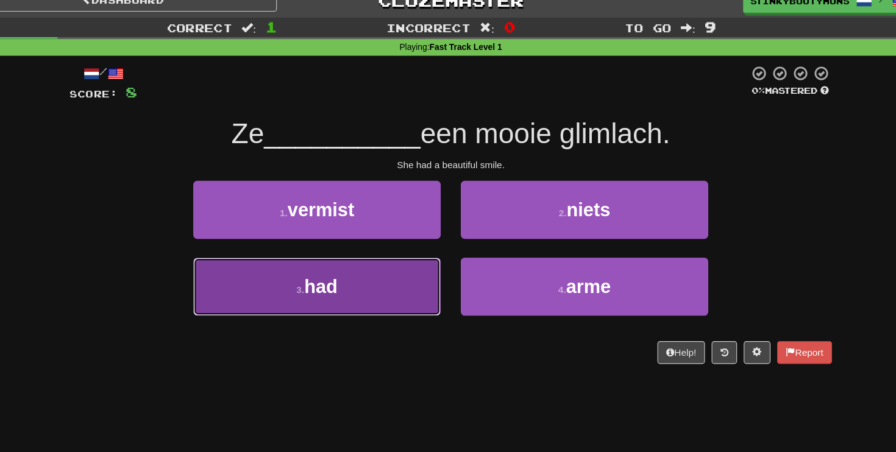
click at [422, 261] on button "3 . had" at bounding box center [326, 276] width 226 height 53
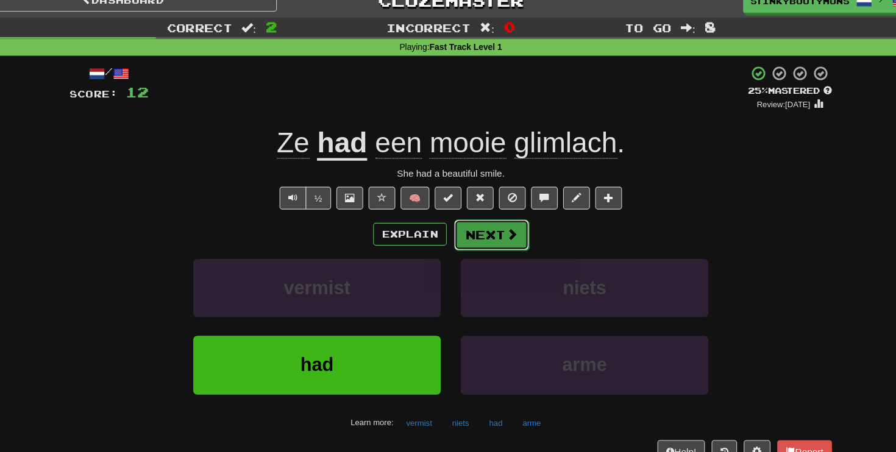
click at [500, 226] on span at bounding box center [503, 228] width 11 height 11
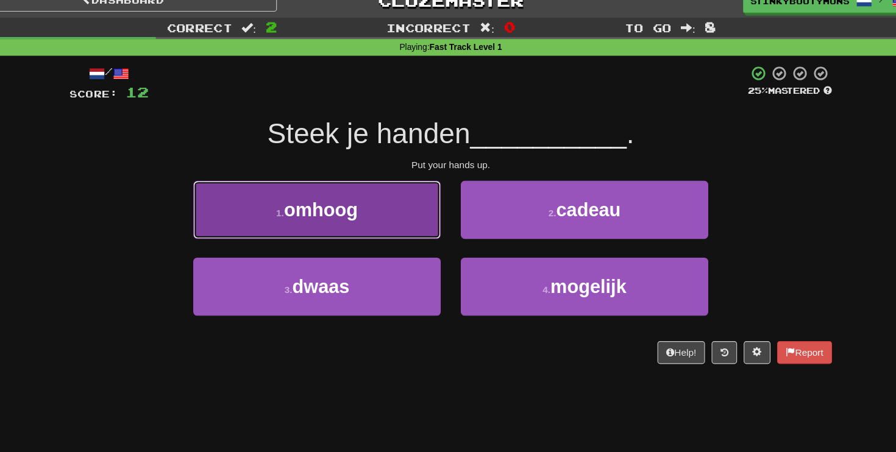
click at [385, 197] on button "1 . omhoog" at bounding box center [326, 206] width 226 height 53
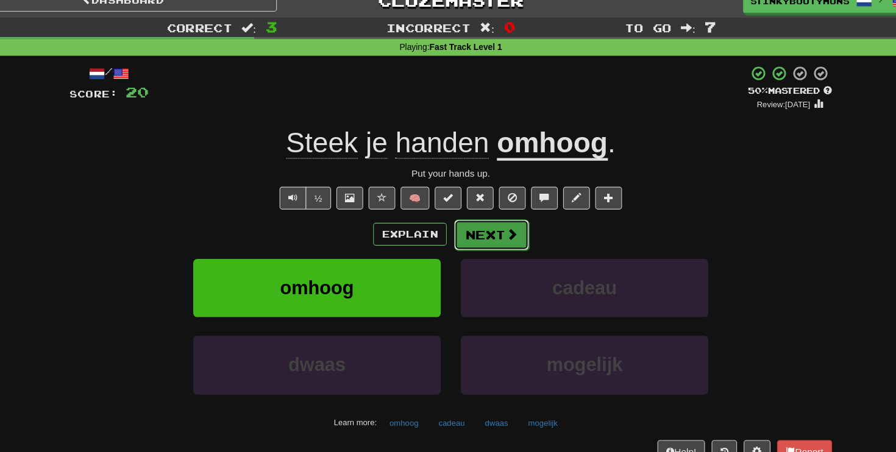
click at [485, 235] on button "Next" at bounding box center [485, 229] width 68 height 28
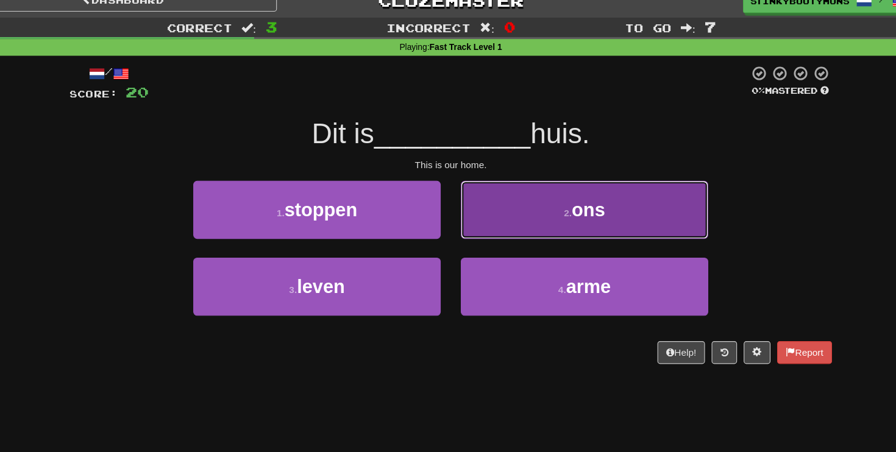
click at [528, 207] on button "2 . ons" at bounding box center [570, 206] width 226 height 53
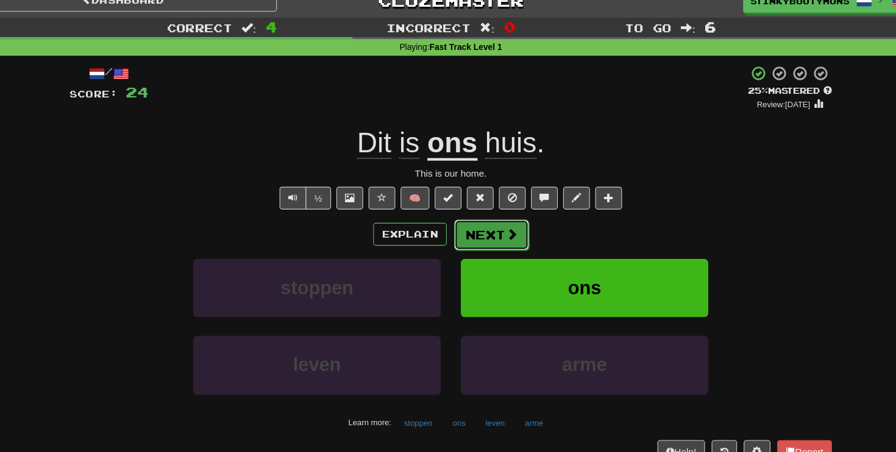
click at [503, 227] on span at bounding box center [503, 228] width 11 height 11
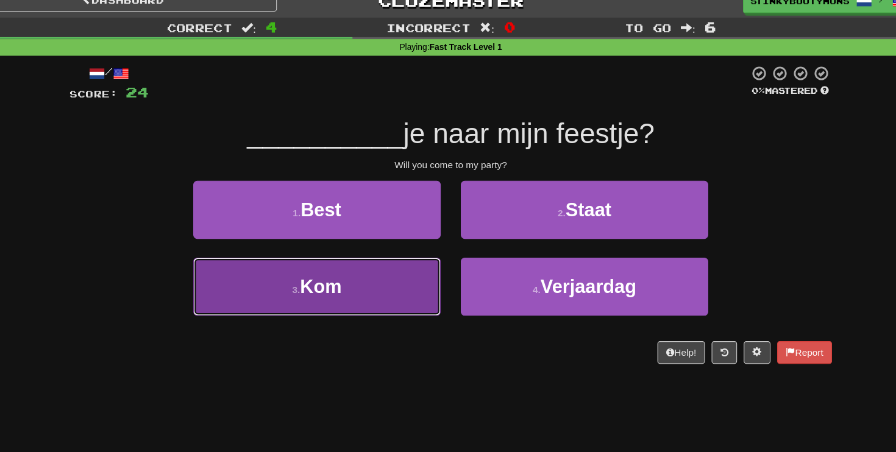
click at [388, 271] on button "3 . Kom" at bounding box center [326, 276] width 226 height 53
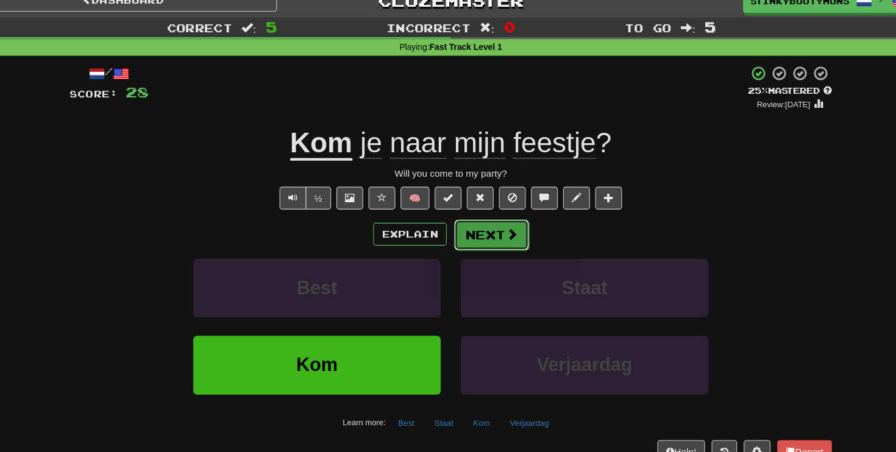
click at [505, 226] on span at bounding box center [503, 228] width 11 height 11
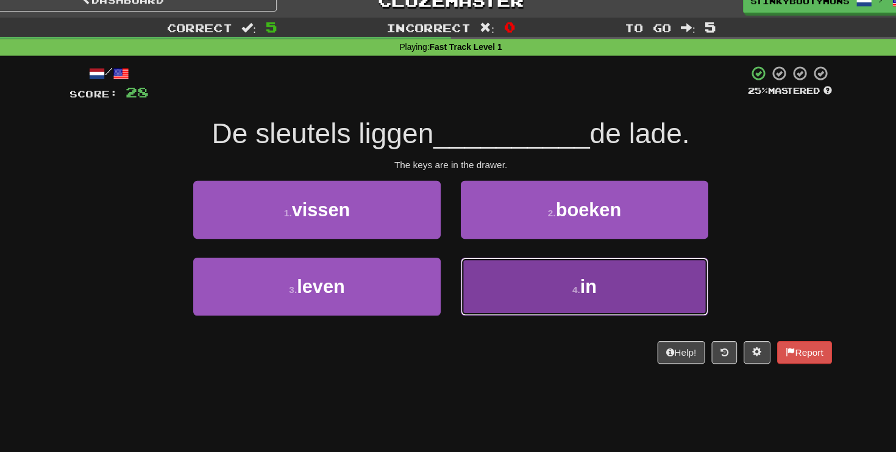
click at [533, 265] on button "4 . in" at bounding box center [570, 276] width 226 height 53
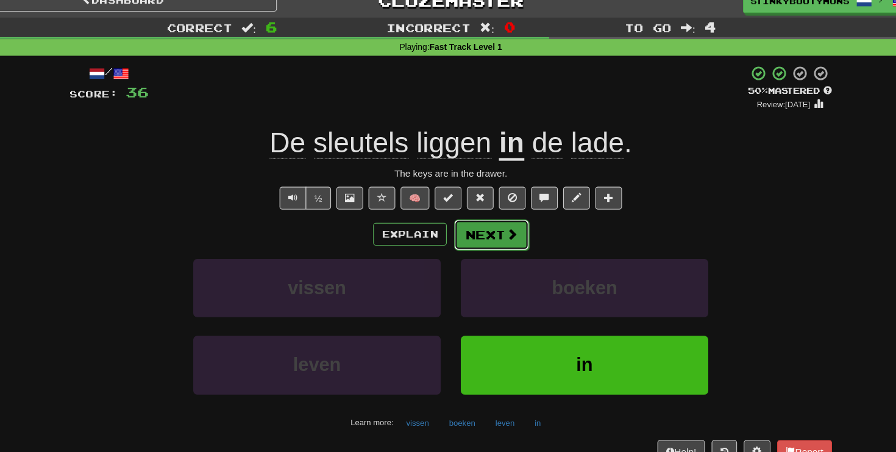
click at [487, 229] on button "Next" at bounding box center [485, 229] width 68 height 28
